Goal: Information Seeking & Learning: Learn about a topic

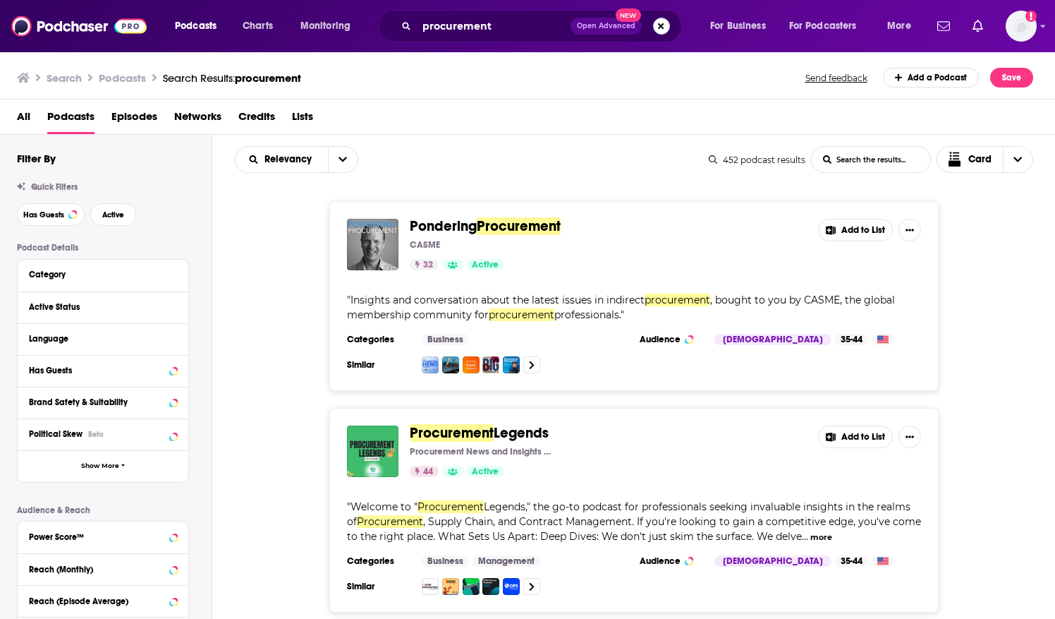
click at [661, 25] on button "Search podcasts, credits, & more..." at bounding box center [661, 26] width 17 height 17
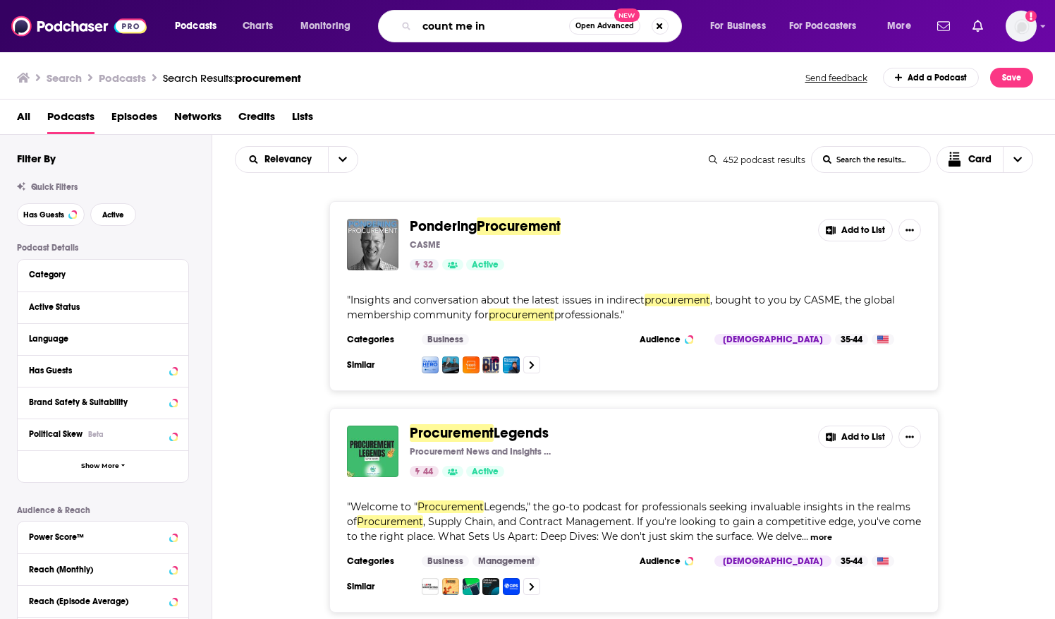
type input "count me in"
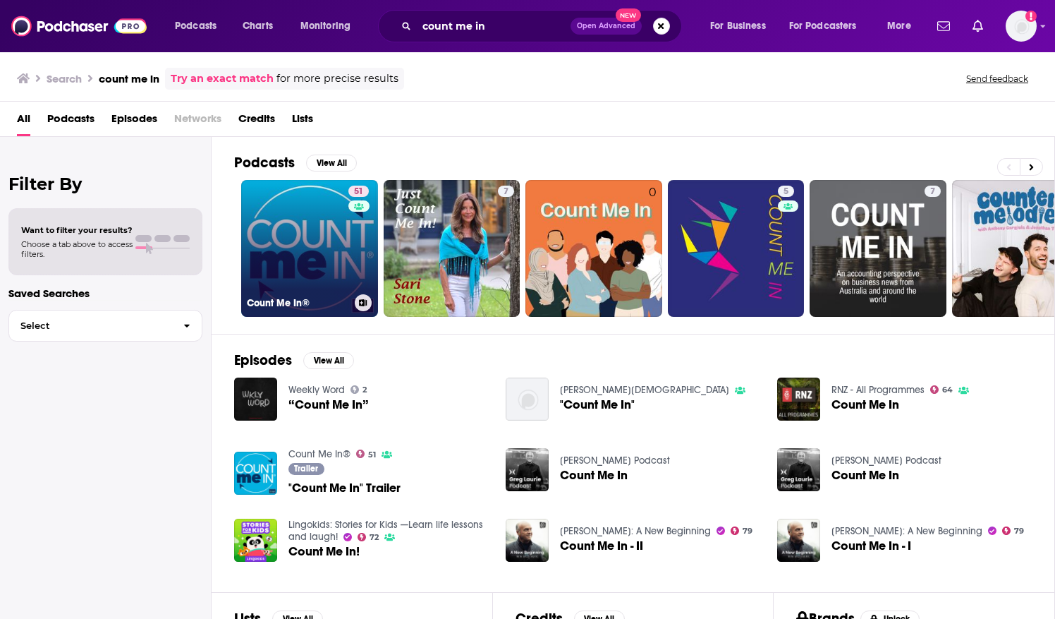
click at [322, 262] on link "51 Count Me In®" at bounding box center [309, 248] width 137 height 137
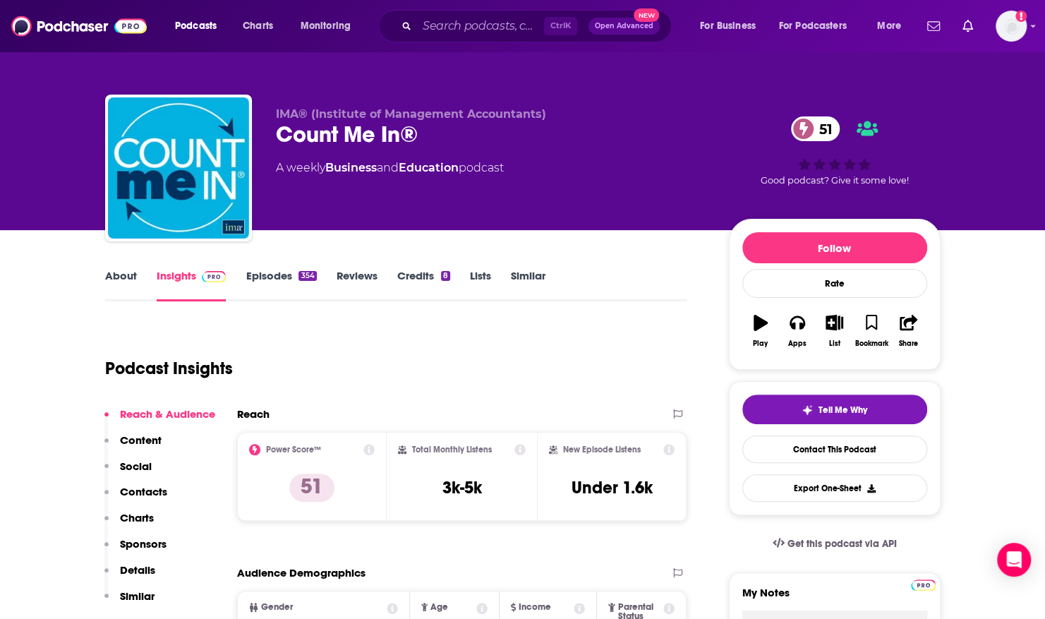
click at [124, 272] on link "About" at bounding box center [121, 285] width 32 height 32
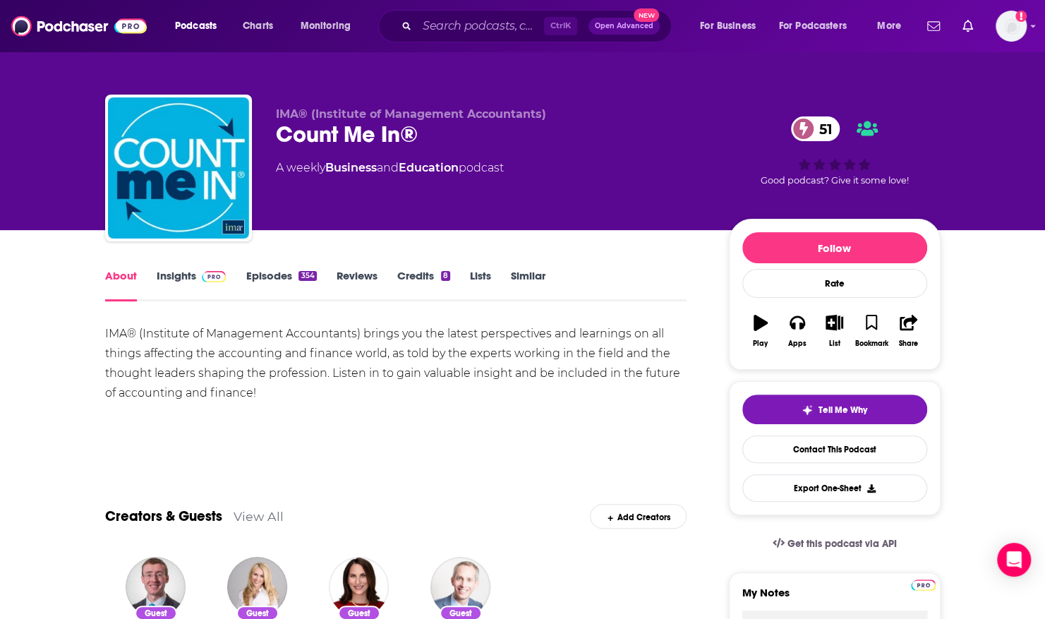
click at [528, 29] on input "Search podcasts, credits, & more..." at bounding box center [480, 26] width 127 height 23
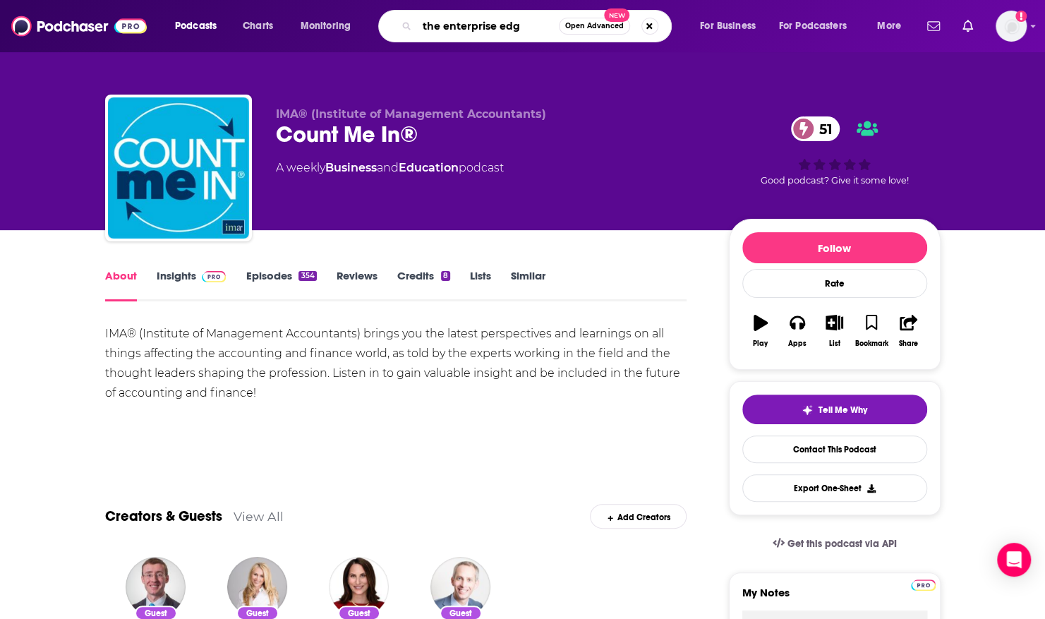
type input "the enterprise edge"
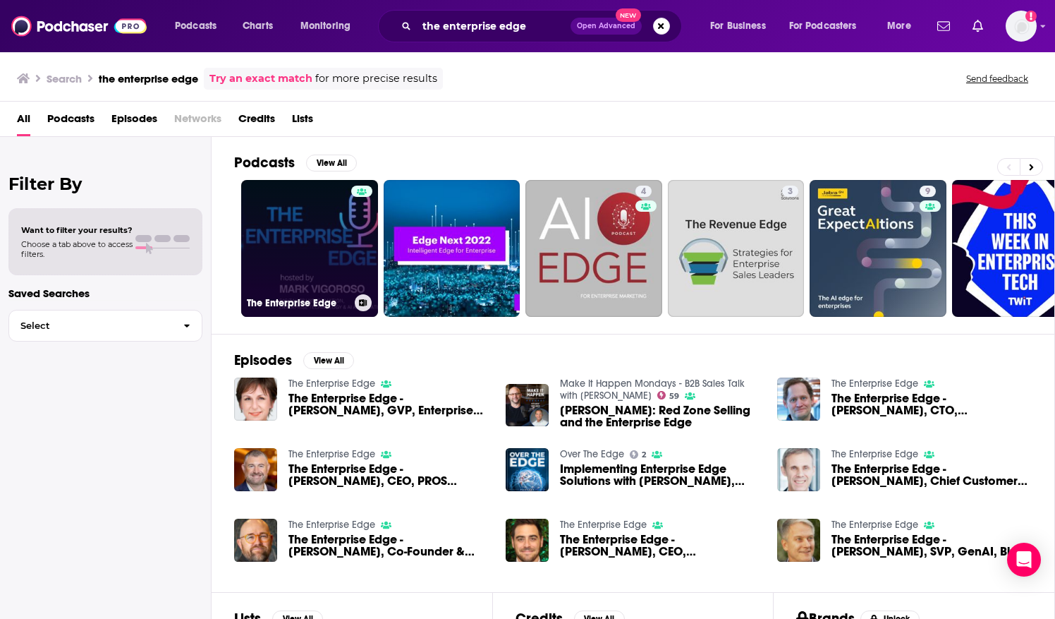
click at [293, 217] on link "The Enterprise Edge" at bounding box center [309, 248] width 137 height 137
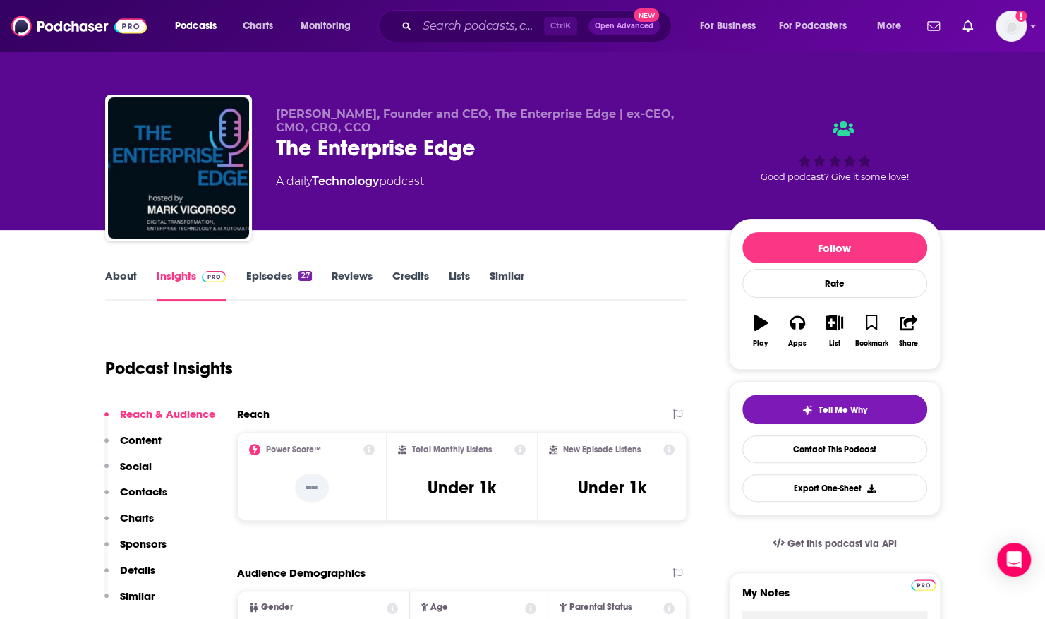
click at [123, 277] on link "About" at bounding box center [121, 285] width 32 height 32
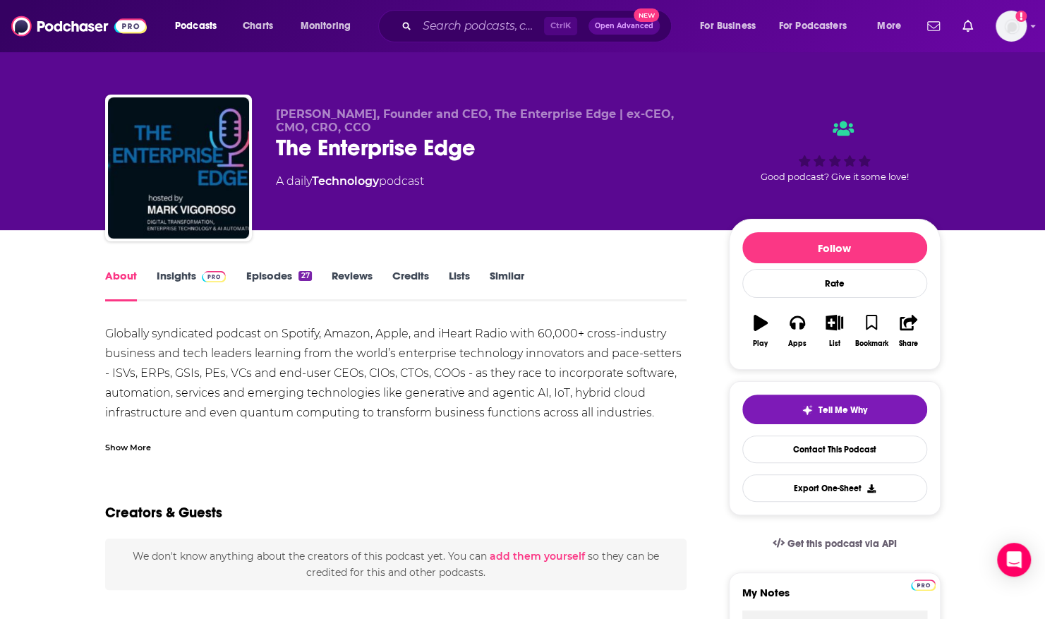
click at [142, 444] on div "Show More" at bounding box center [128, 445] width 46 height 13
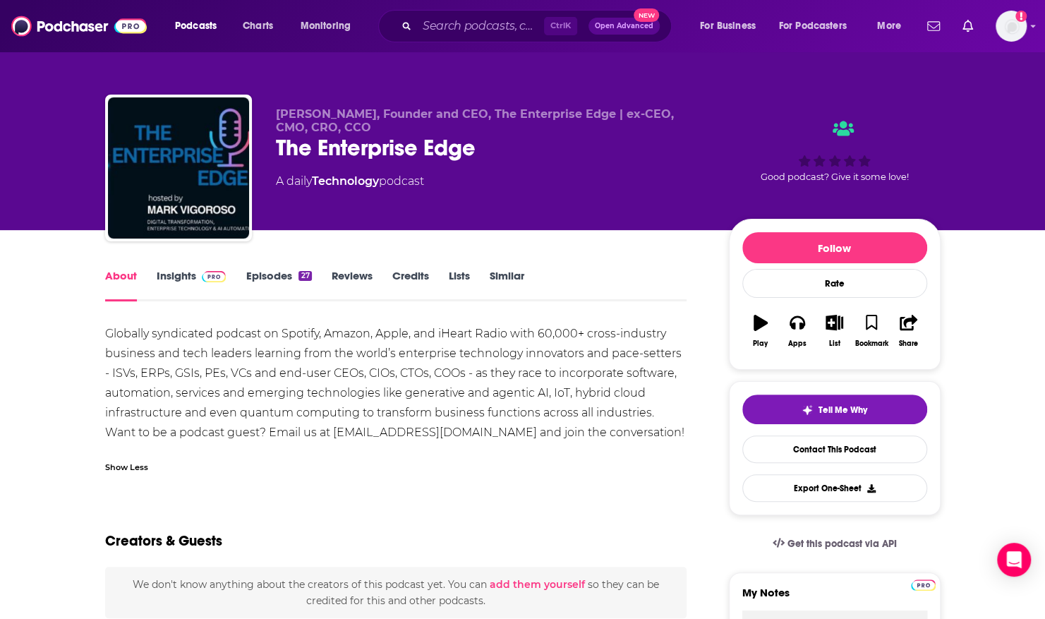
click at [255, 275] on link "Episodes 27" at bounding box center [278, 285] width 66 height 32
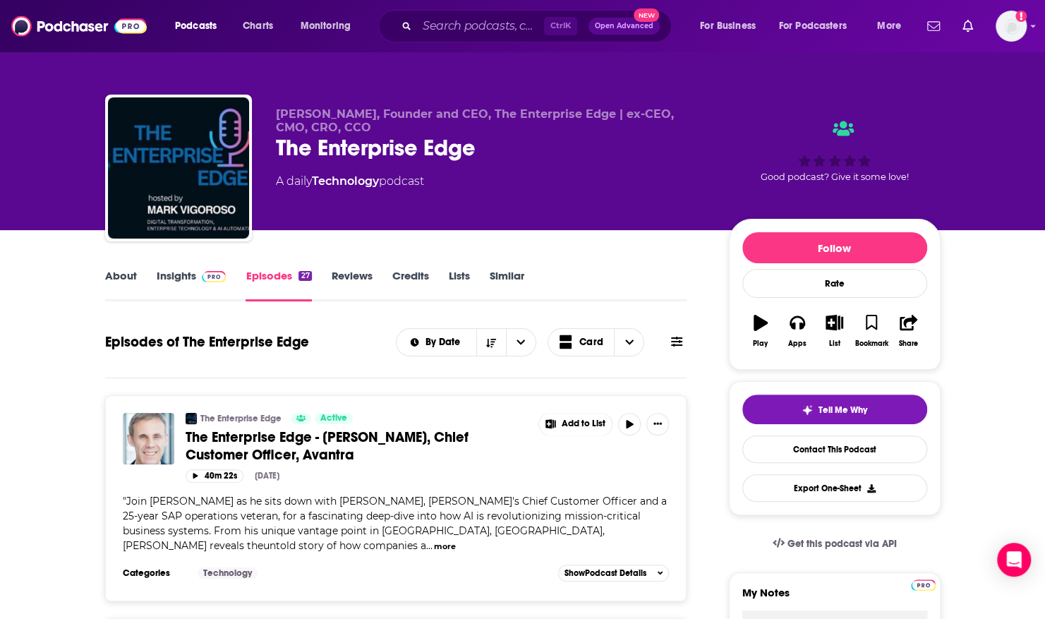
click at [114, 277] on link "About" at bounding box center [121, 285] width 32 height 32
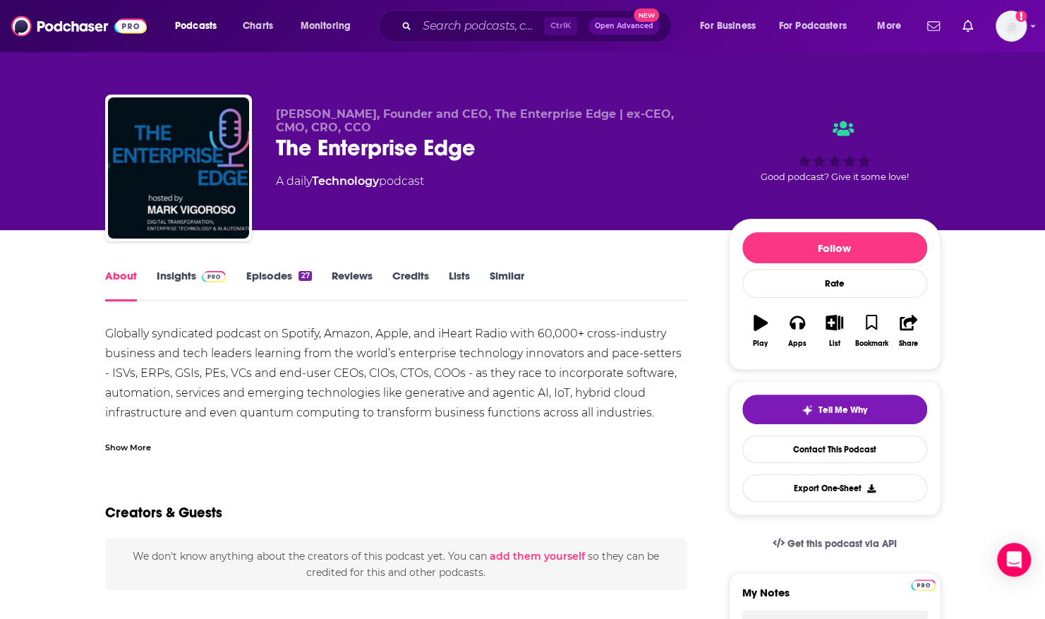
click at [260, 280] on link "Episodes 27" at bounding box center [278, 285] width 66 height 32
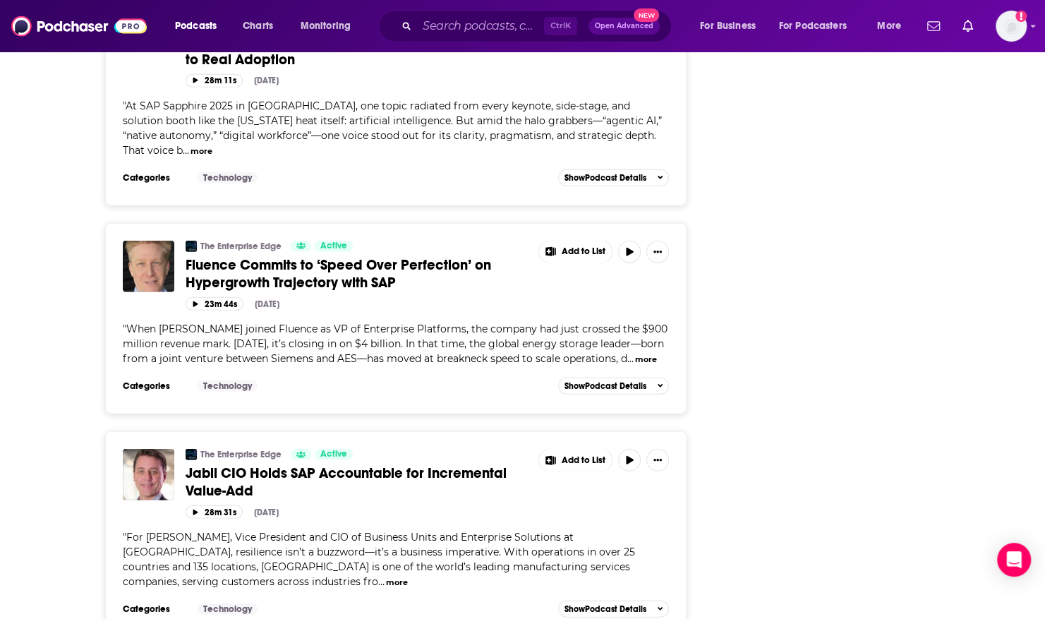
scroll to position [5308, 0]
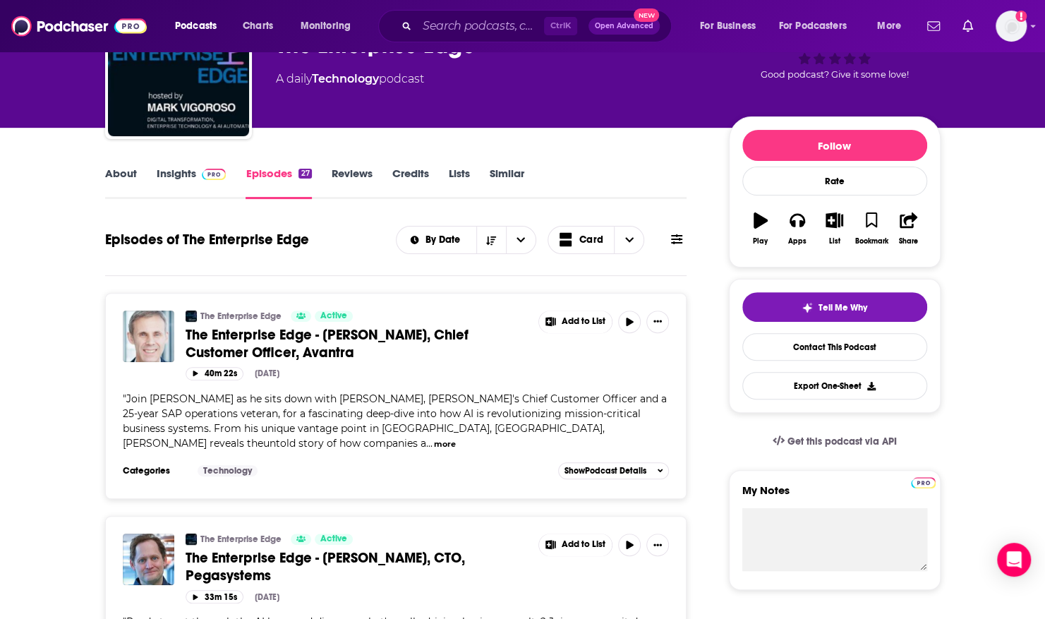
scroll to position [0, 0]
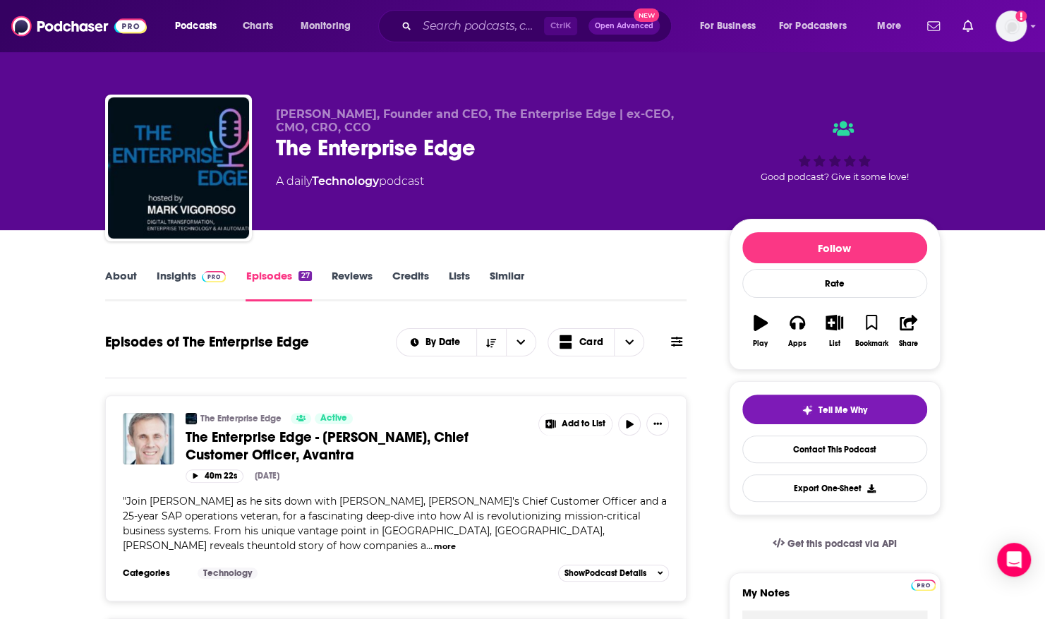
click at [111, 286] on link "About" at bounding box center [121, 285] width 32 height 32
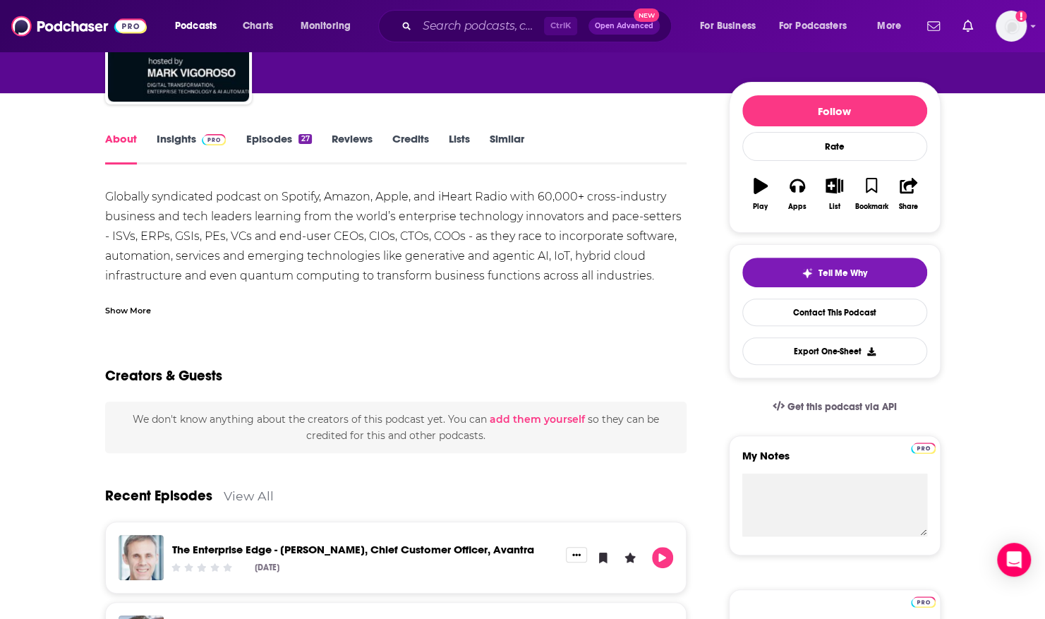
scroll to position [141, 0]
